Goal: Task Accomplishment & Management: Use online tool/utility

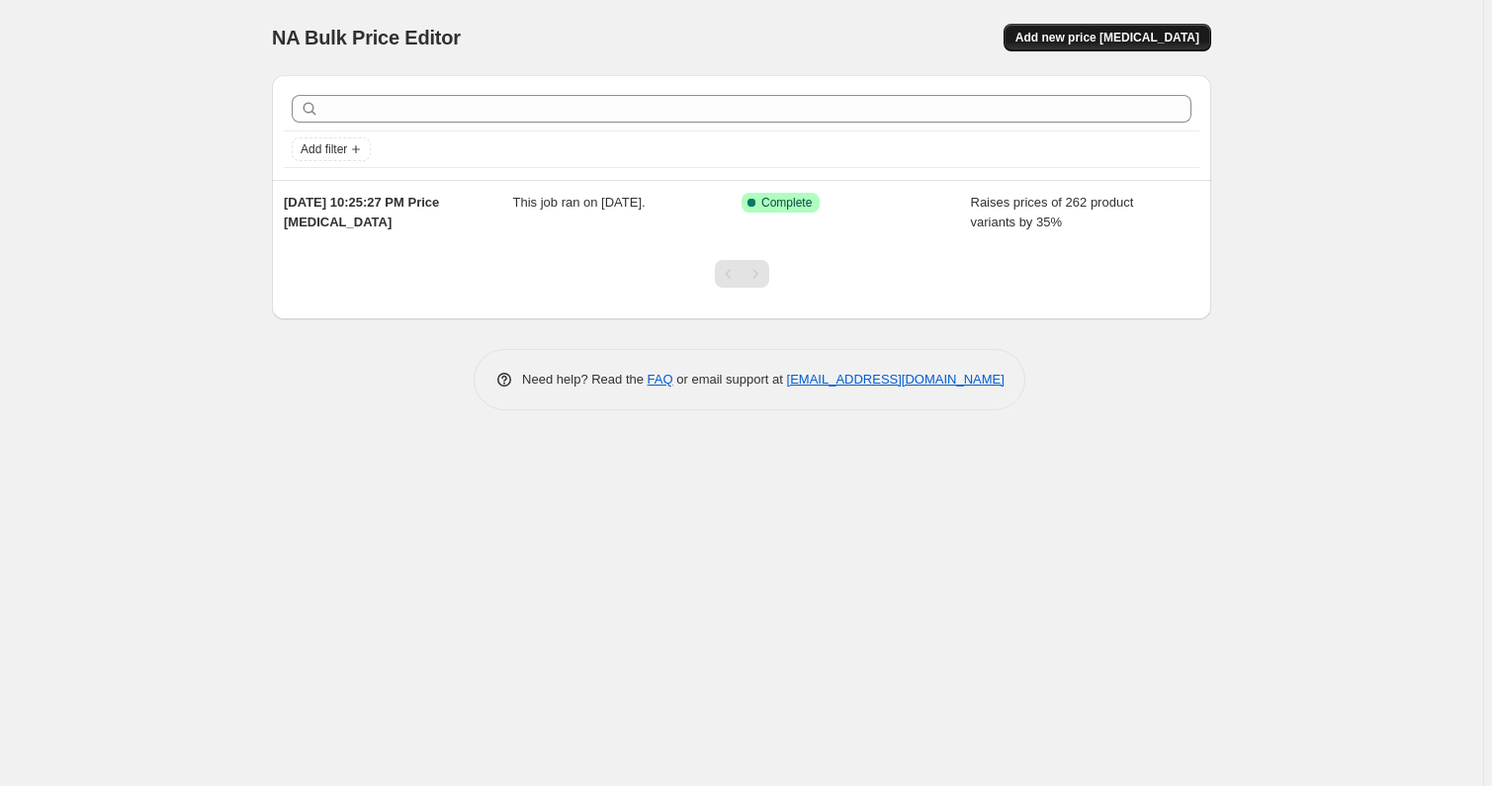
click at [1129, 29] on button "Add new price [MEDICAL_DATA]" at bounding box center [1107, 38] width 208 height 28
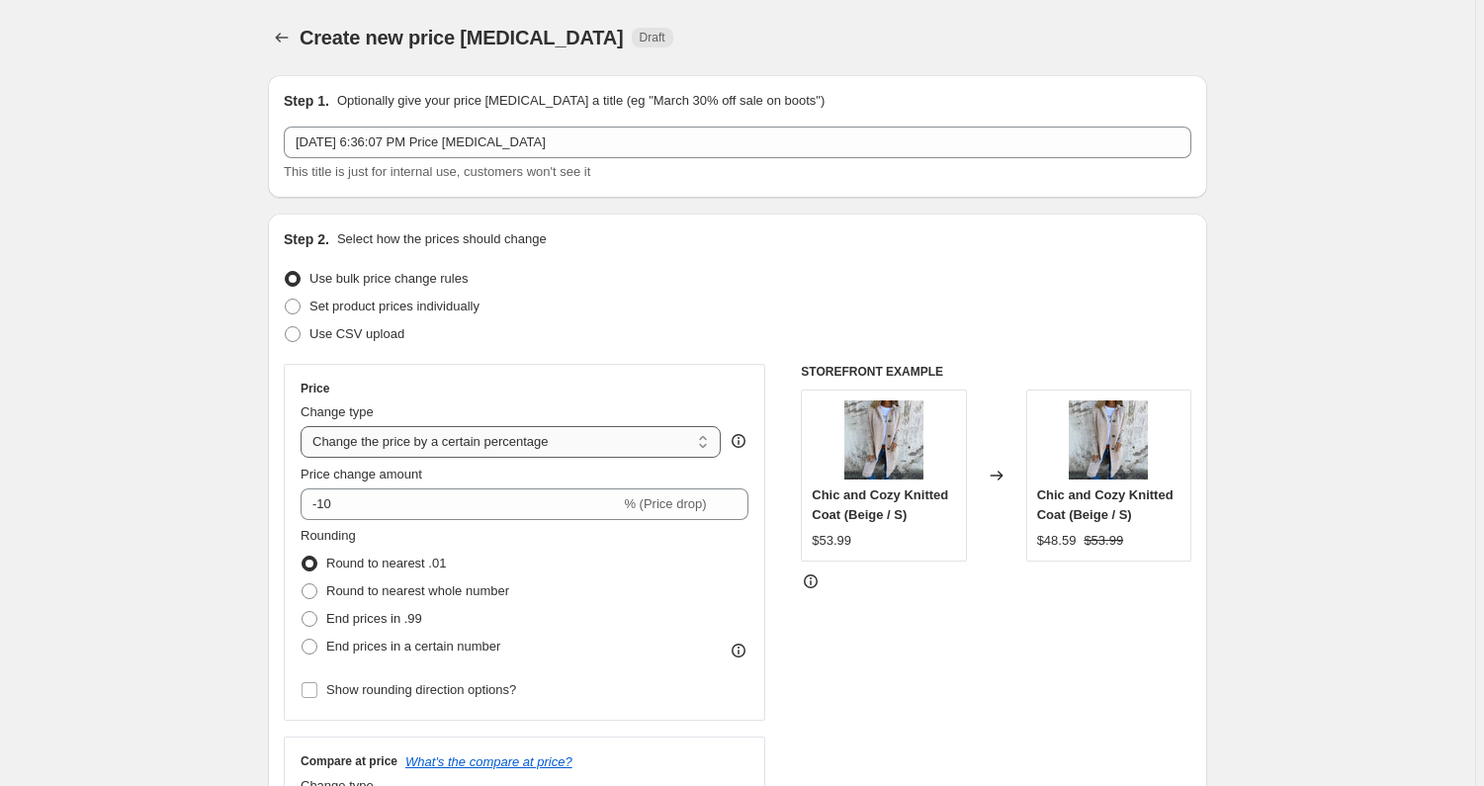
click at [439, 454] on select "Change the price to a certain amount Change the price by a certain amount Chang…" at bounding box center [511, 442] width 420 height 32
select select "to"
click at [303, 426] on select "Change the price to a certain amount Change the price by a certain amount Chang…" at bounding box center [511, 442] width 420 height 32
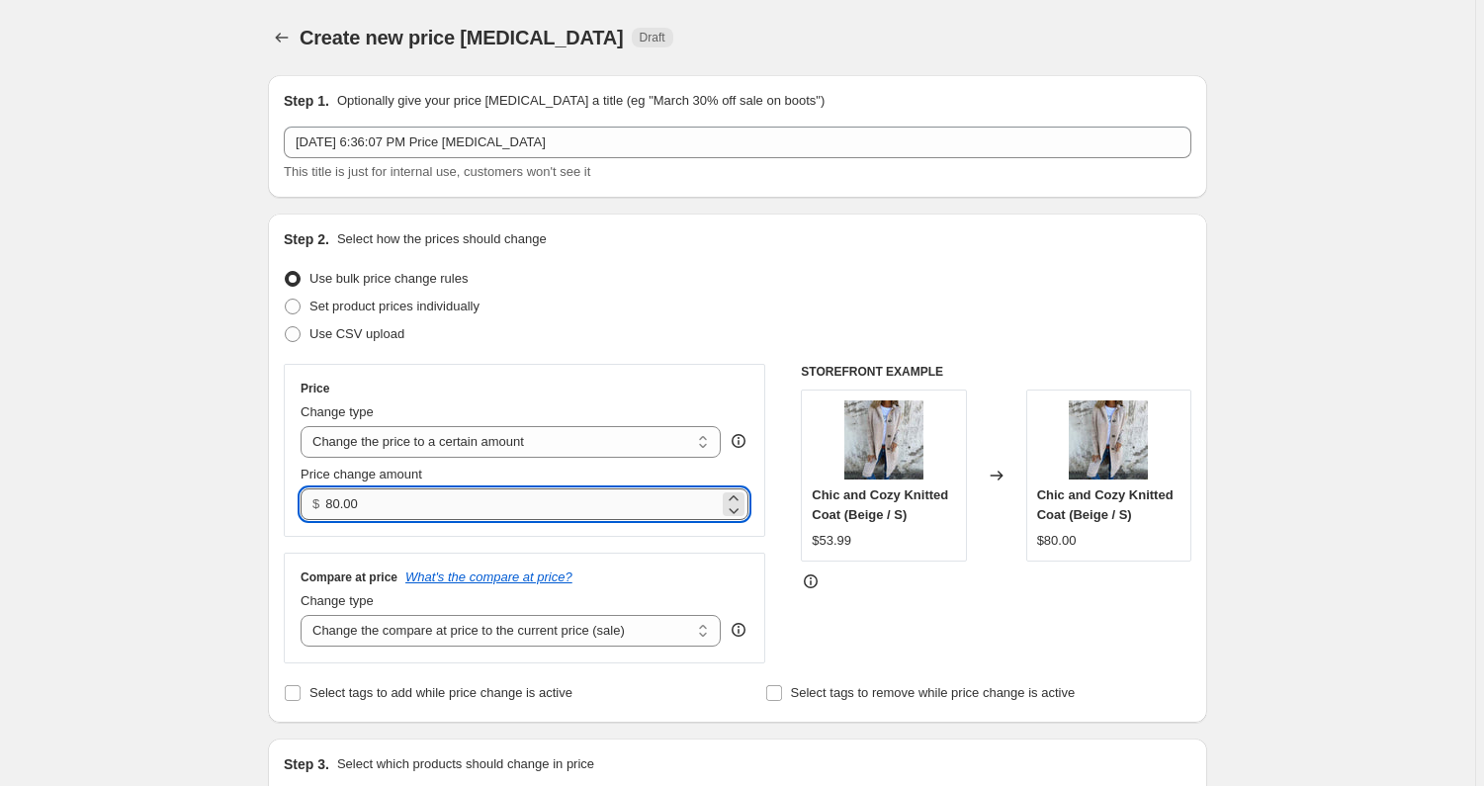
click at [359, 502] on input "80.00" at bounding box center [521, 504] width 392 height 32
click at [361, 502] on input "80.00" at bounding box center [521, 504] width 392 height 32
click at [360, 502] on input "80.00" at bounding box center [521, 504] width 392 height 32
type input "39.99"
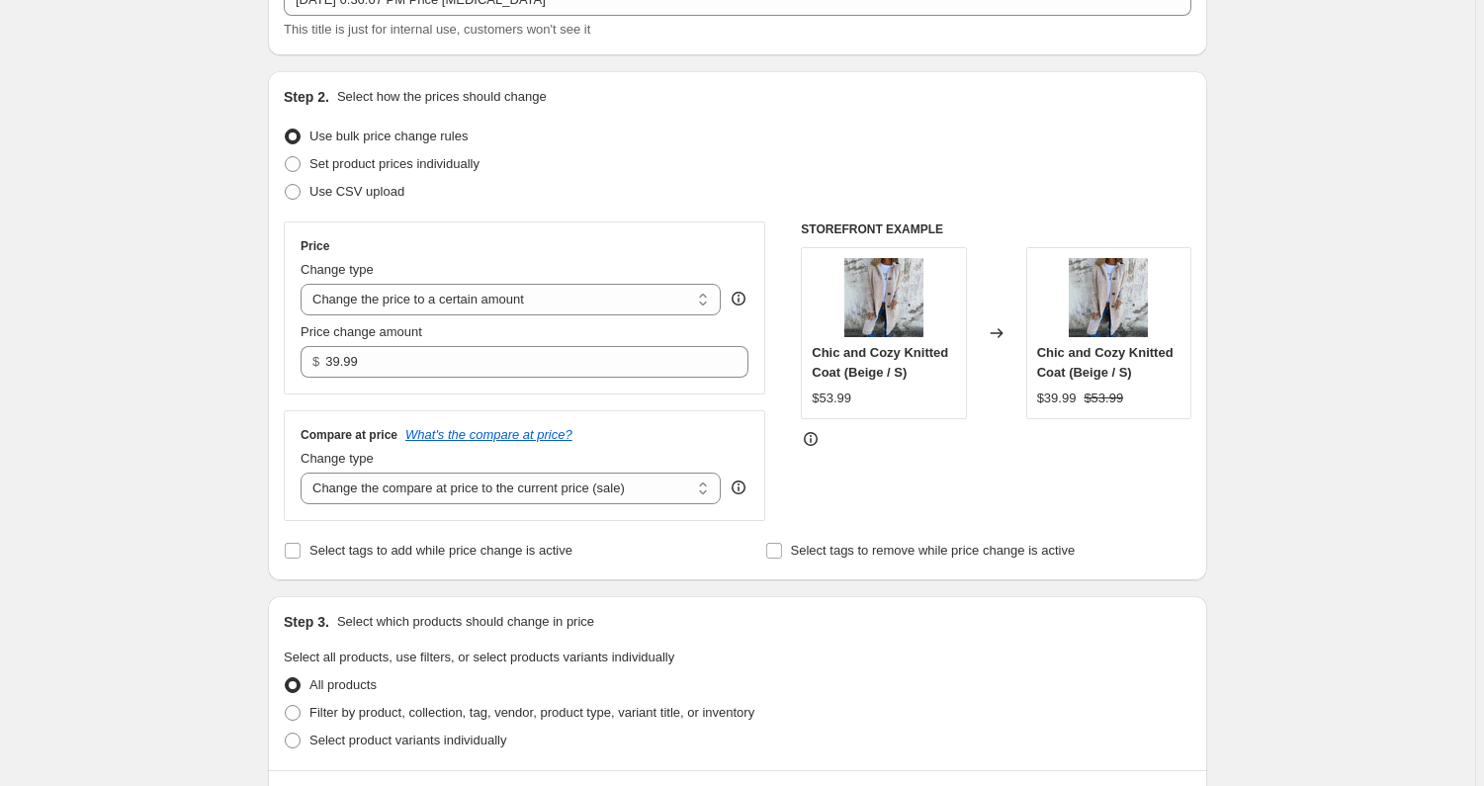
scroll to position [202, 0]
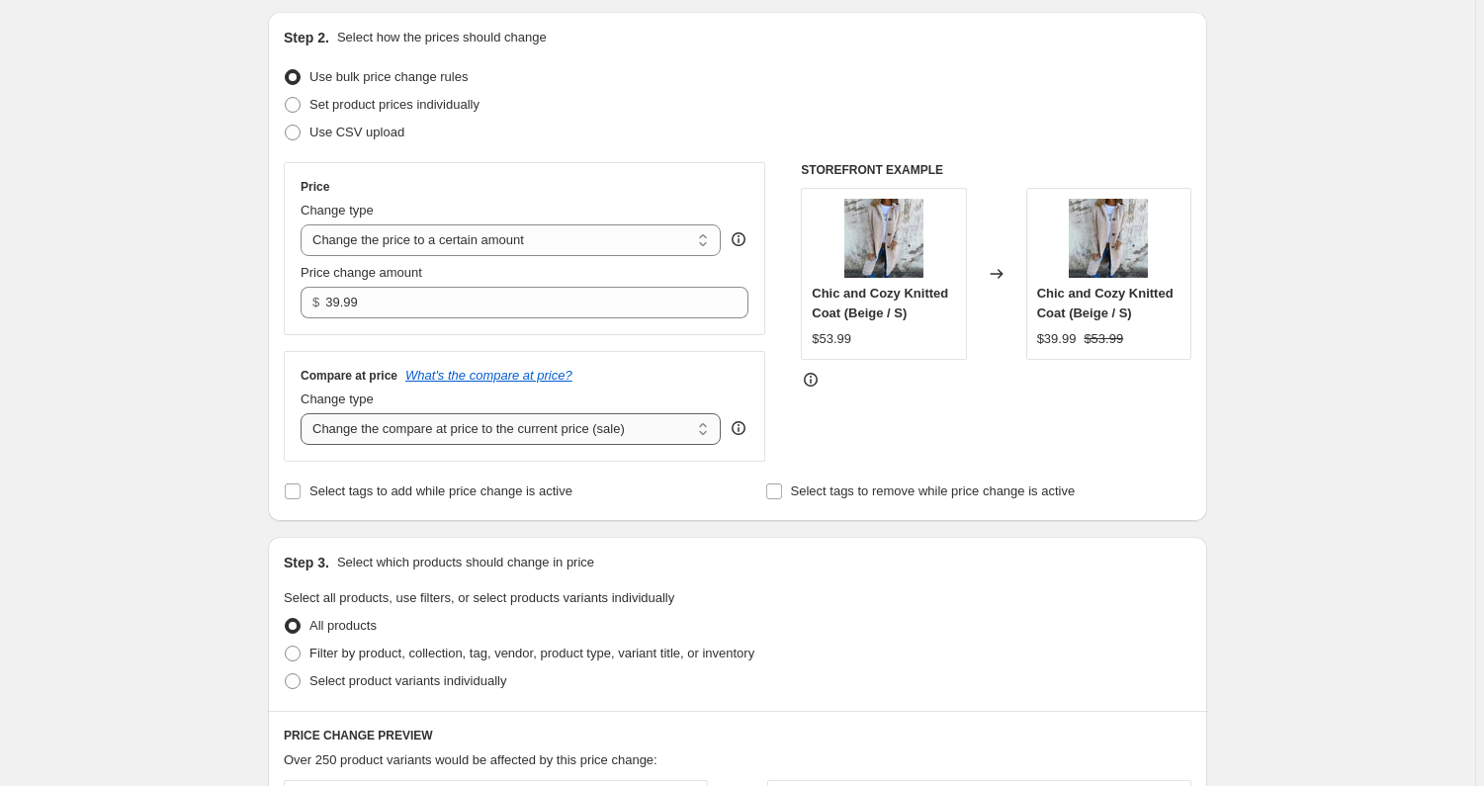
click at [355, 429] on select "Change the compare at price to the current price (sale) Change the compare at p…" at bounding box center [511, 429] width 420 height 32
select select "remove"
click at [303, 413] on select "Change the compare at price to the current price (sale) Change the compare at p…" at bounding box center [511, 429] width 420 height 32
click at [204, 556] on div "Create new price [MEDICAL_DATA]. This page is ready Create new price [MEDICAL_D…" at bounding box center [737, 694] width 1475 height 1792
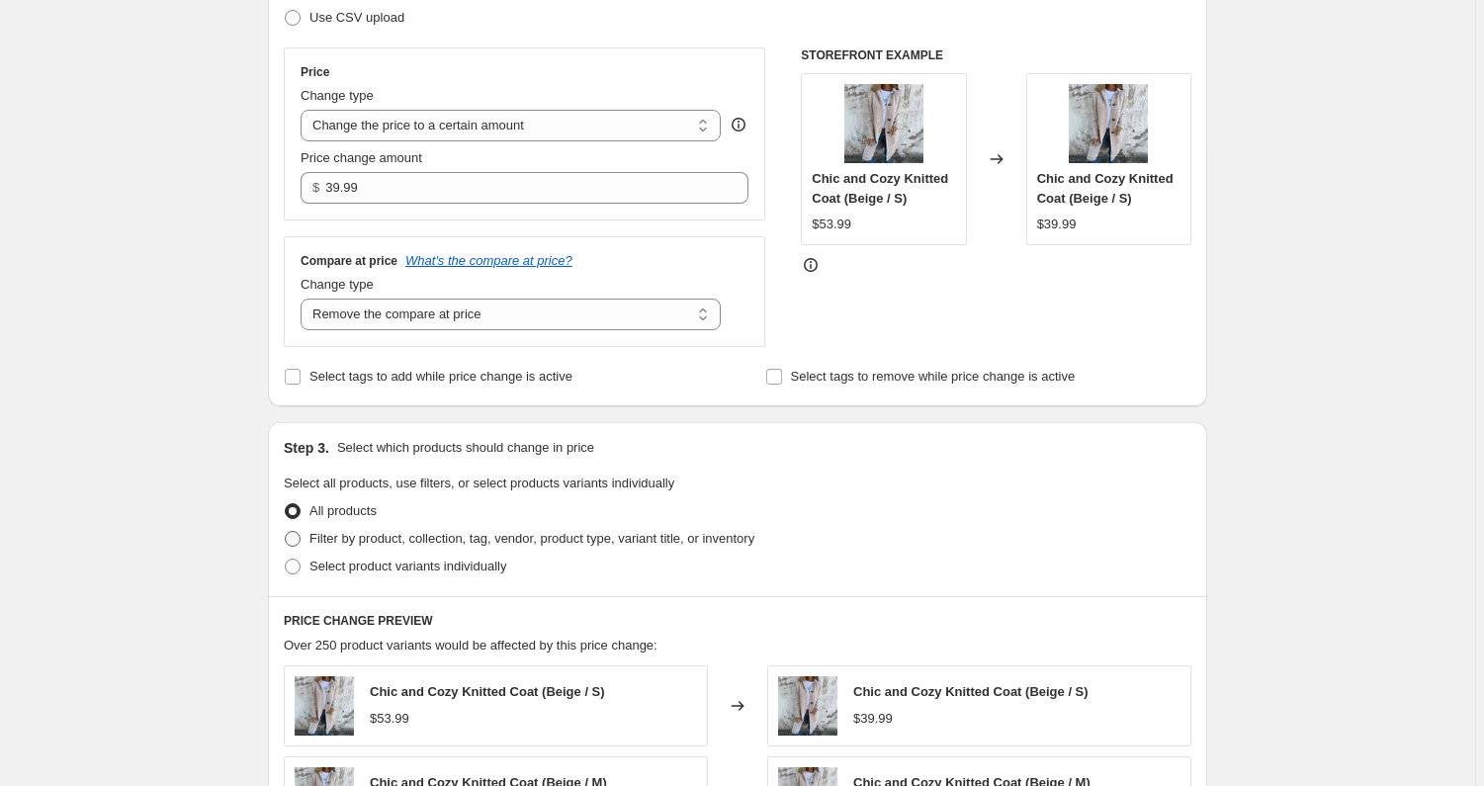
click at [412, 536] on span "Filter by product, collection, tag, vendor, product type, variant title, or inv…" at bounding box center [531, 538] width 445 height 15
click at [286, 532] on input "Filter by product, collection, tag, vendor, product type, variant title, or inv…" at bounding box center [285, 531] width 1 height 1
radio input "true"
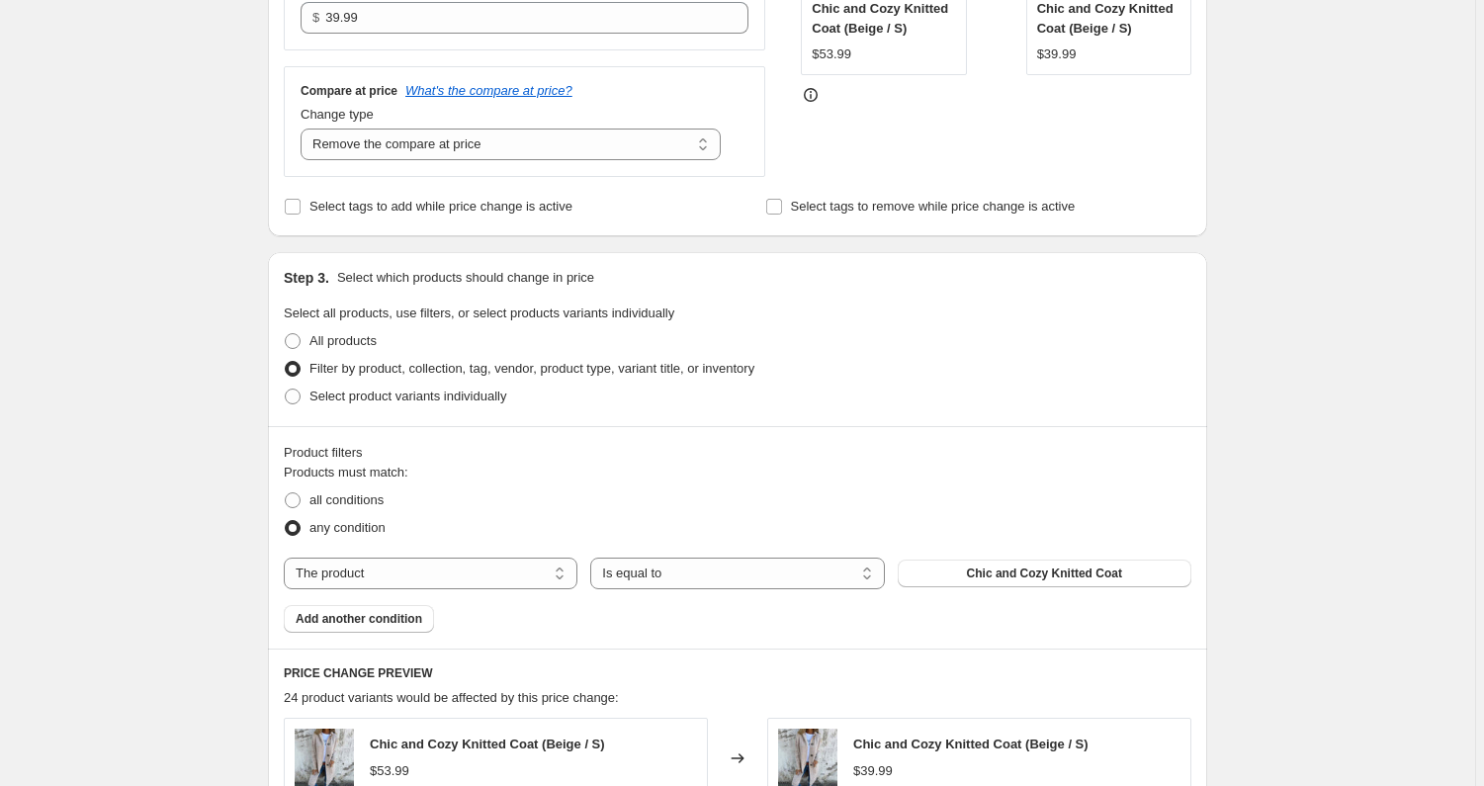
scroll to position [546, 0]
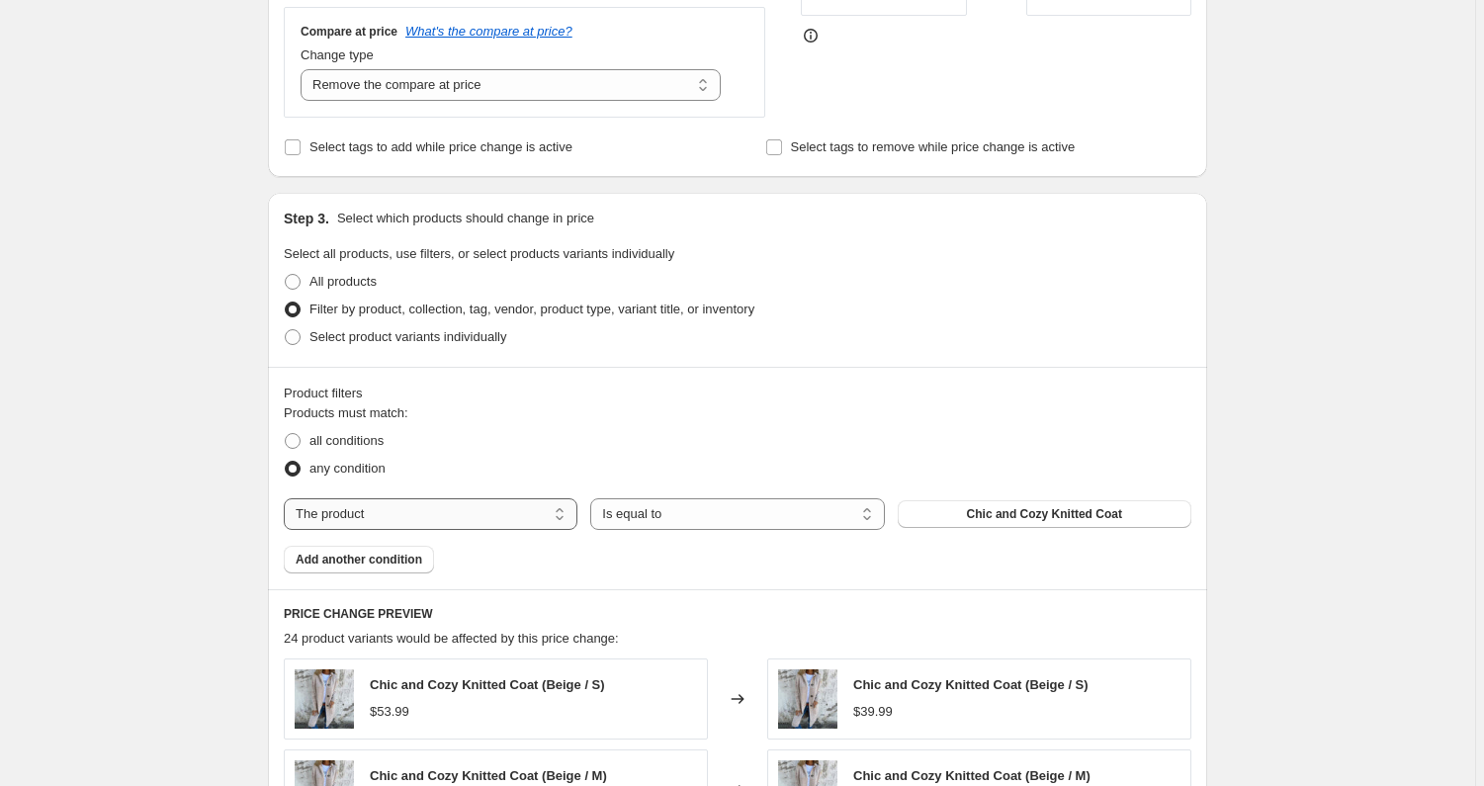
click at [472, 513] on select "The product The product's collection The product's tag The product's vendor The…" at bounding box center [431, 514] width 294 height 32
select select "collection"
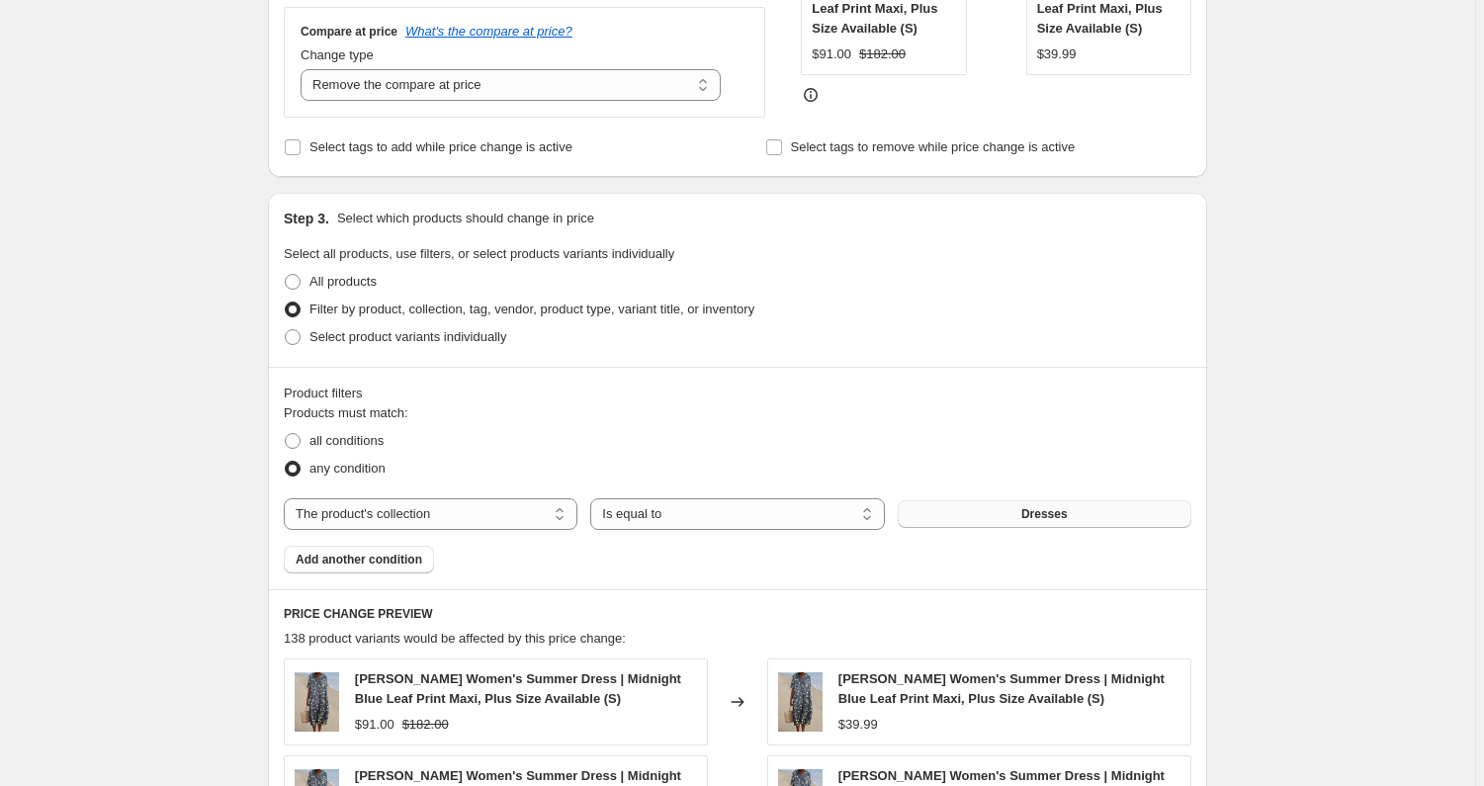
click at [1061, 509] on span "Dresses" at bounding box center [1044, 514] width 46 height 16
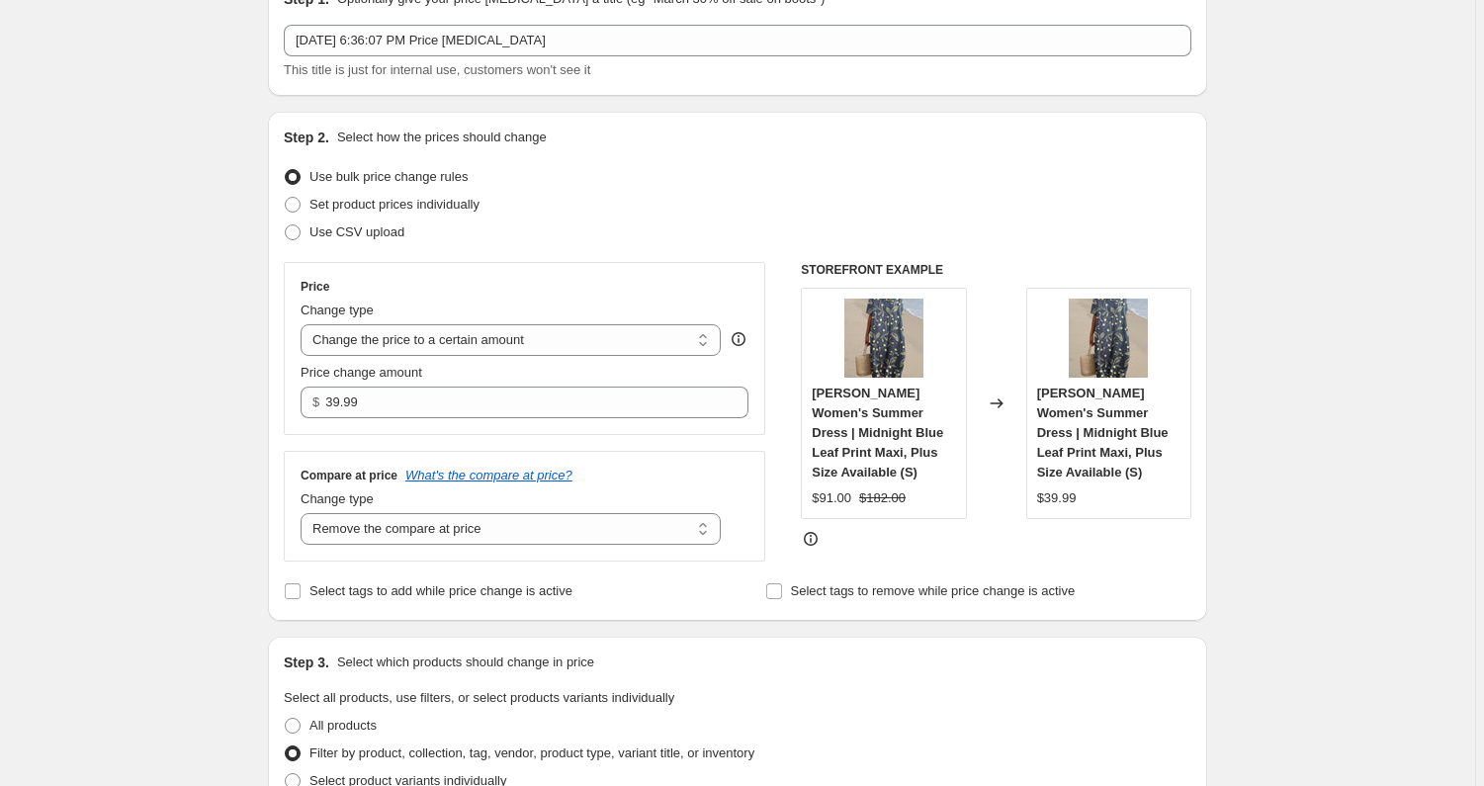
scroll to position [0, 0]
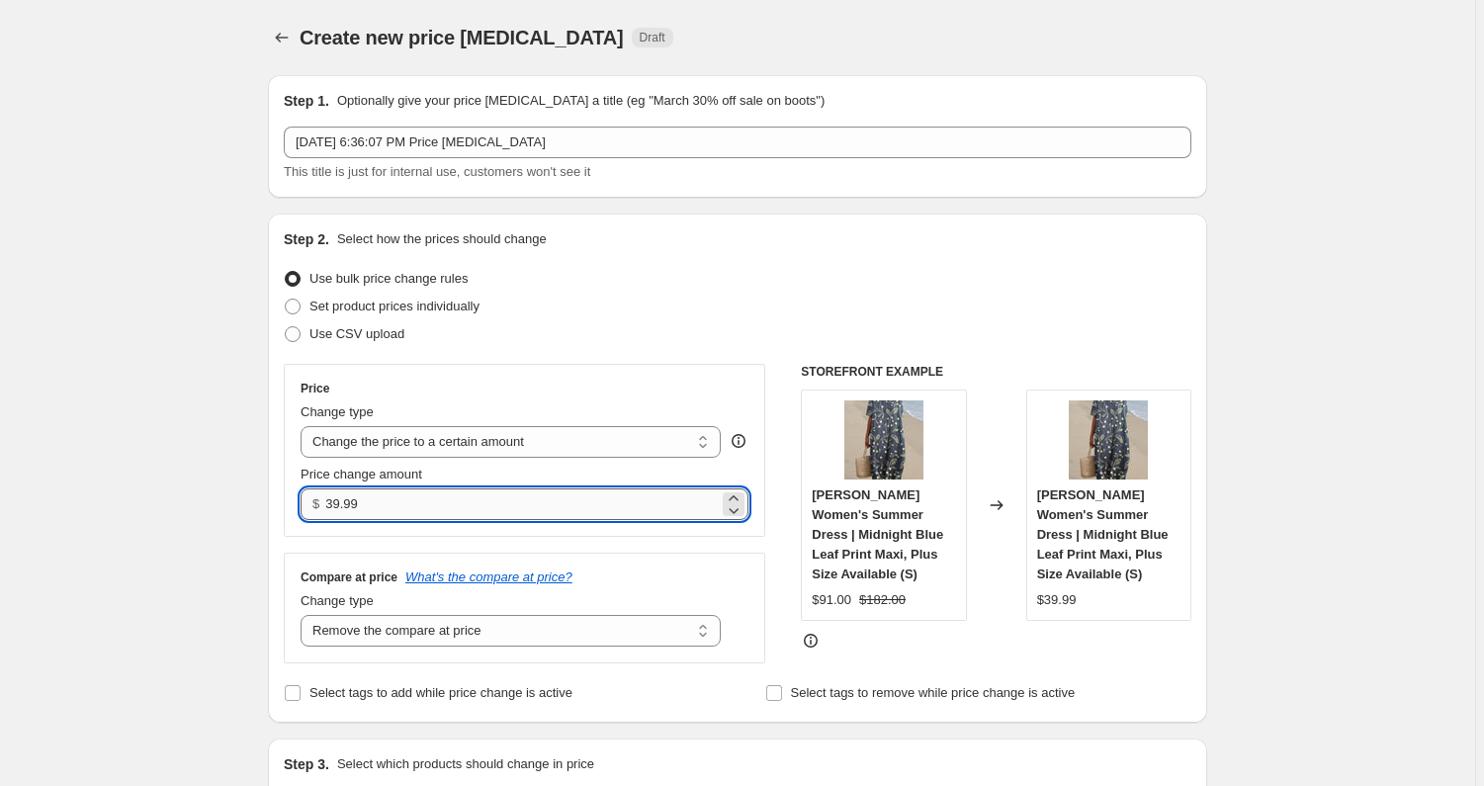
click at [335, 500] on input "39.99" at bounding box center [521, 504] width 392 height 32
type input "49.99"
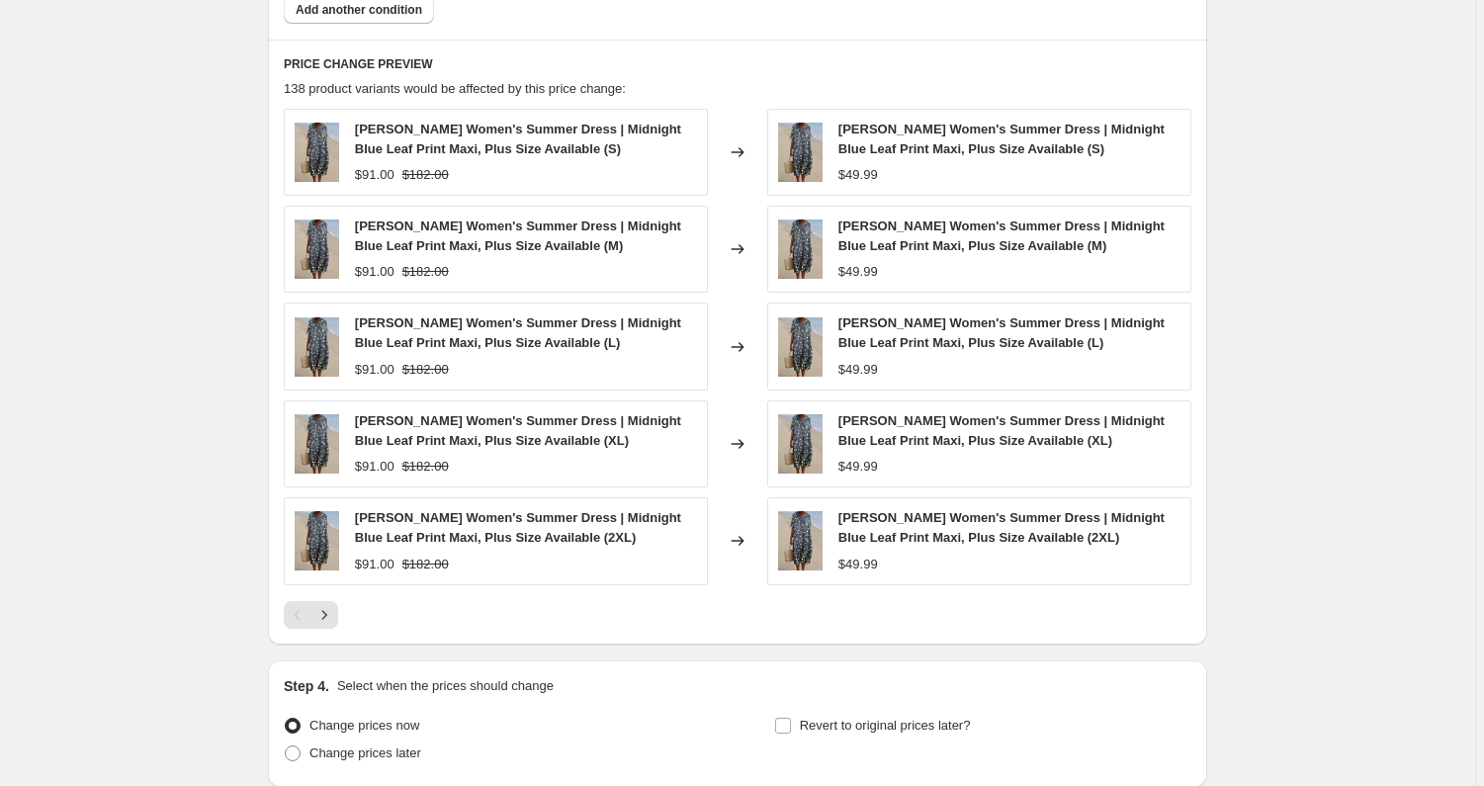
scroll to position [1257, 0]
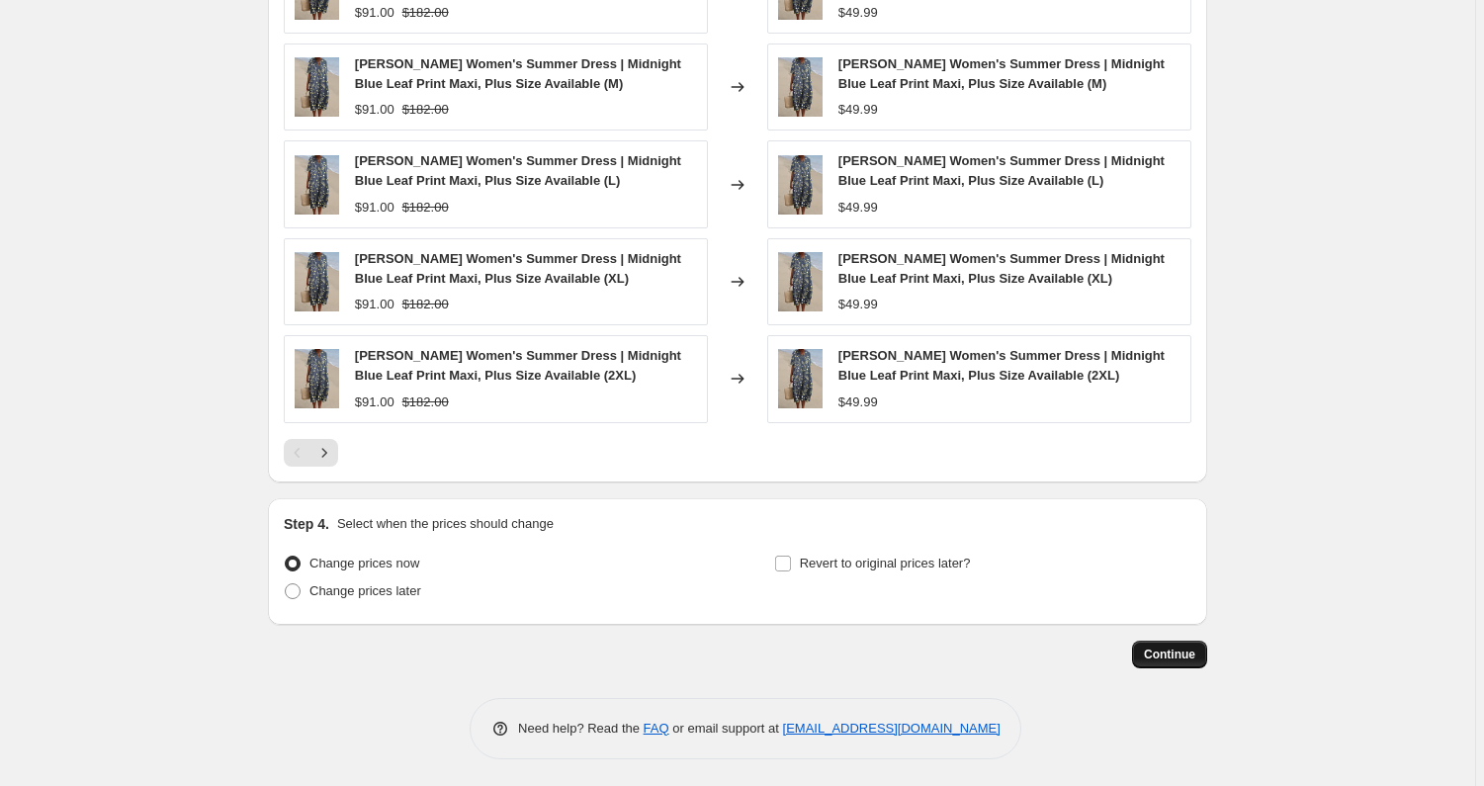
click at [1182, 646] on span "Continue" at bounding box center [1169, 654] width 51 height 16
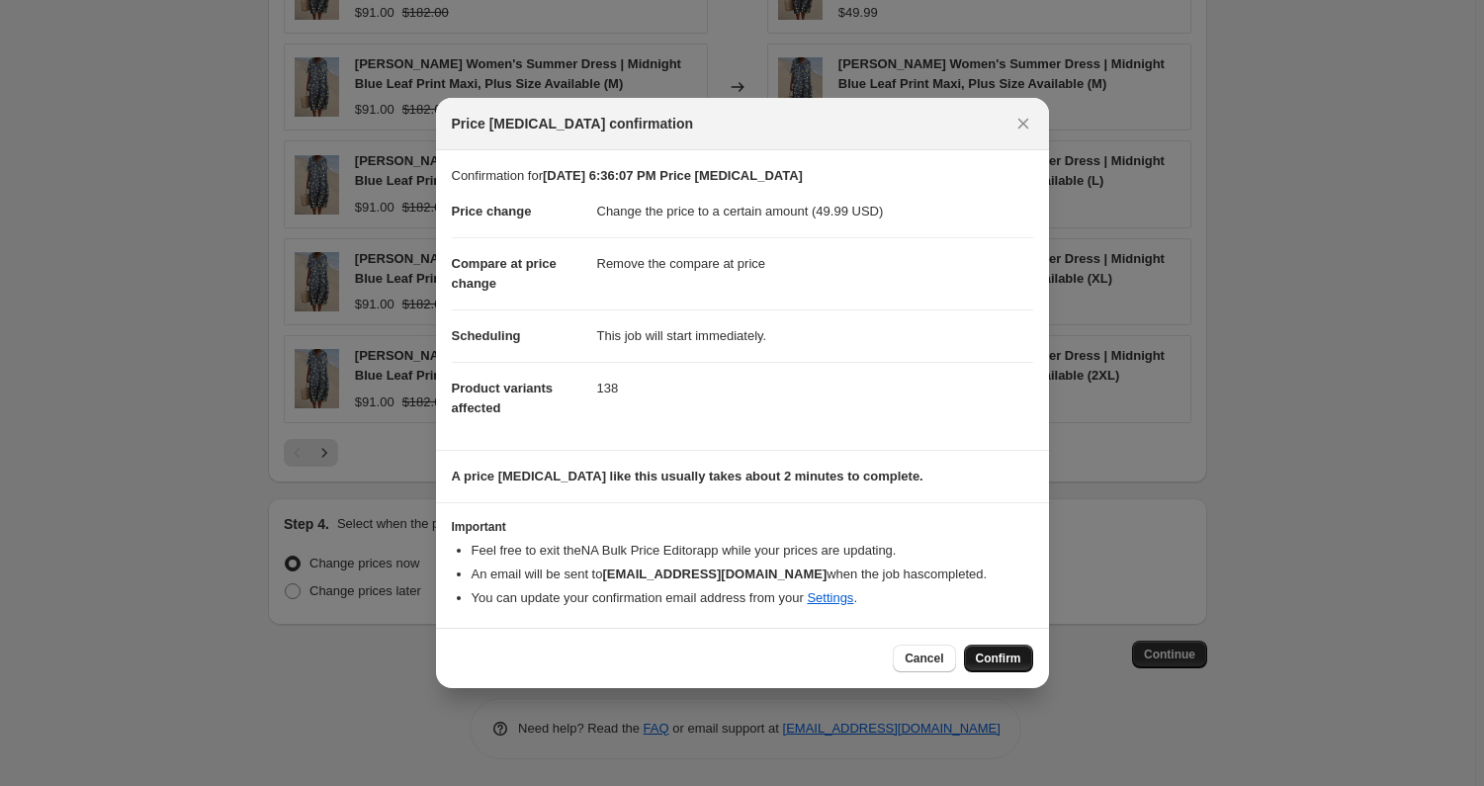
click at [999, 656] on span "Confirm" at bounding box center [998, 658] width 45 height 16
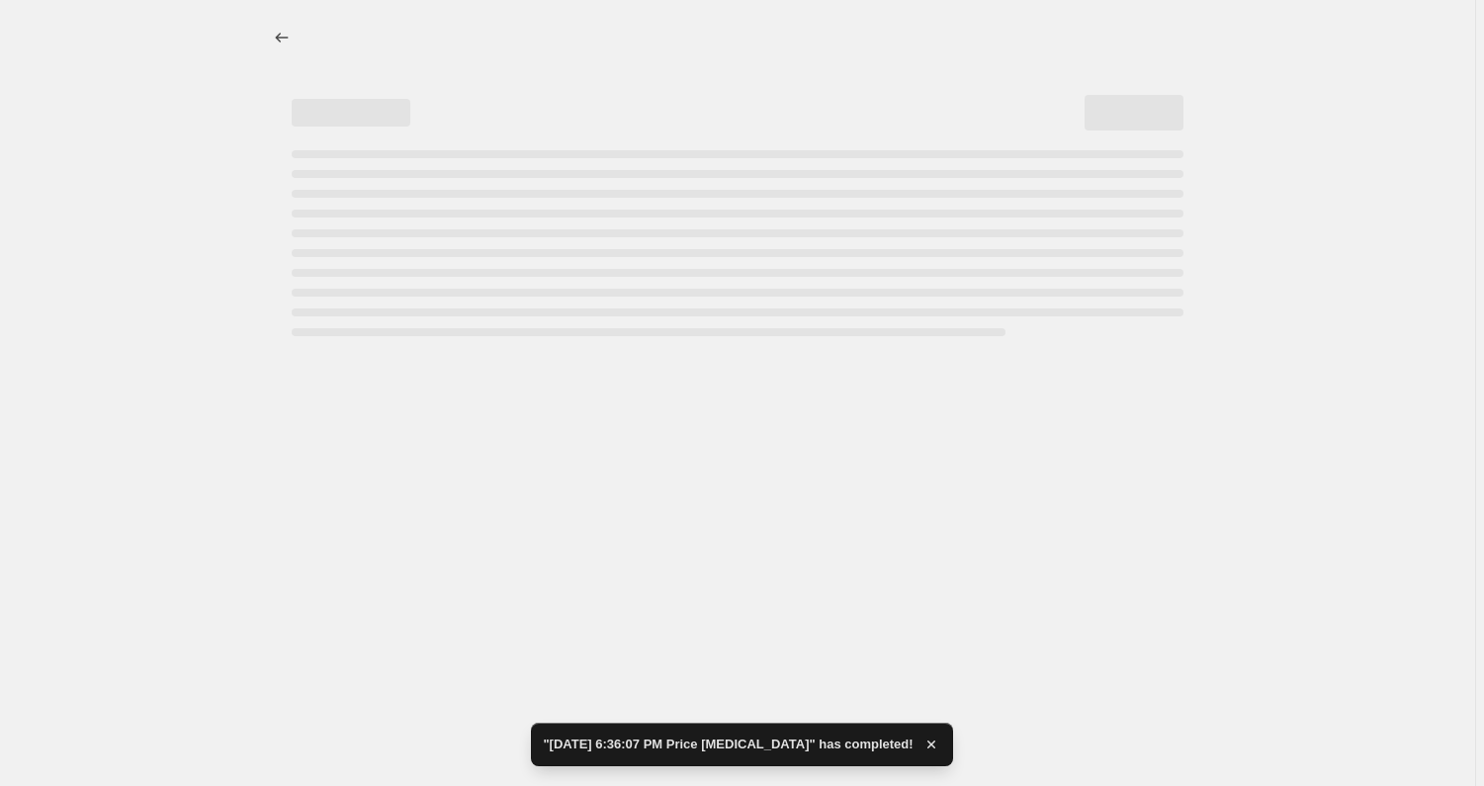
select select "remove"
select select "collection"
